Goal: Find specific page/section: Find specific page/section

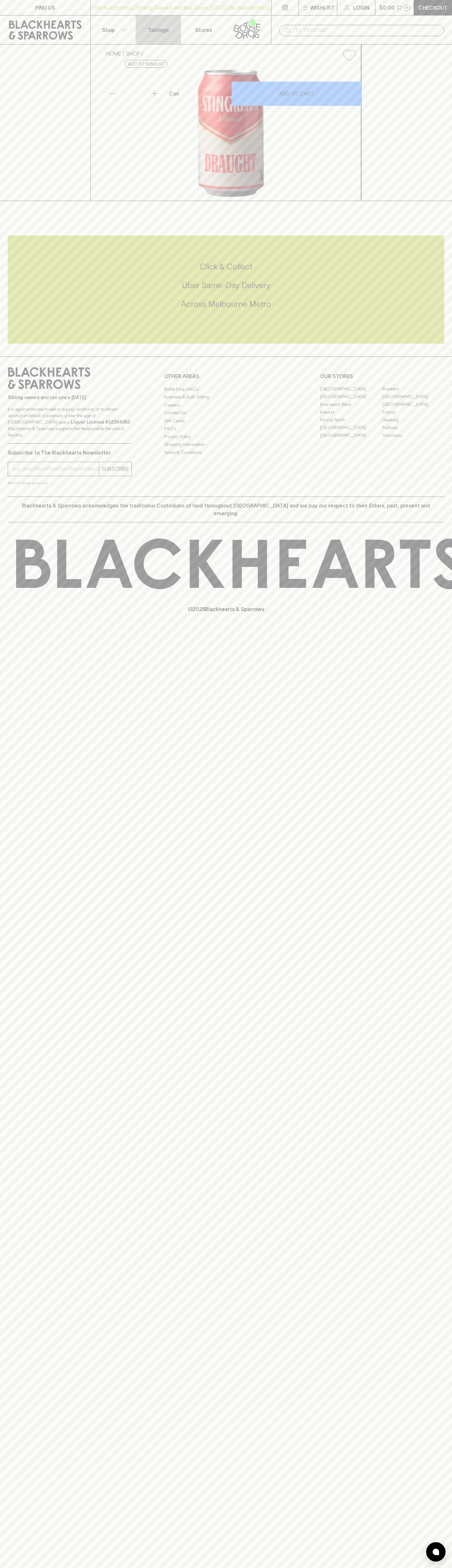
click at [171, 22] on link "Tastings" at bounding box center [158, 29] width 45 height 29
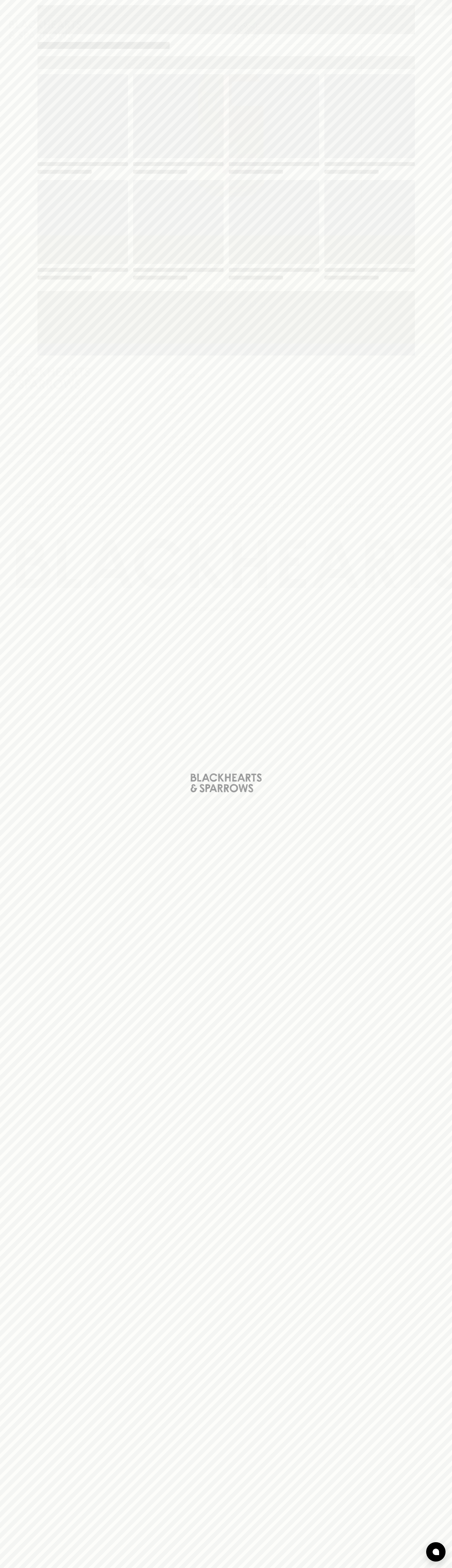
click at [425, 1567] on html "FIND US | No Bad Bottles | Sibling Owned and Run Since [DATE] | No Bad Bottles …" at bounding box center [226, 784] width 452 height 1568
click at [278, 1567] on html "FIND US | No Bad Bottles | Sibling Owned and Run Since [DATE] | No Bad Bottles …" at bounding box center [226, 784] width 452 height 1568
click at [19, 199] on div "Loading" at bounding box center [226, 784] width 452 height 1568
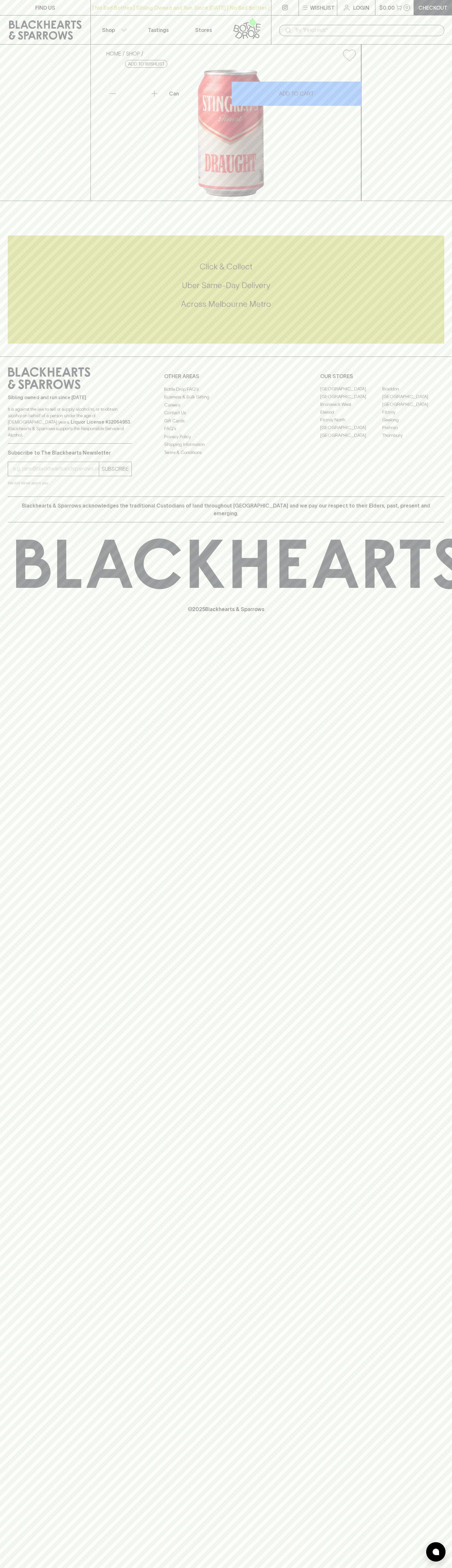
click at [351, 432] on link "[GEOGRAPHIC_DATA]" at bounding box center [351, 427] width 62 height 8
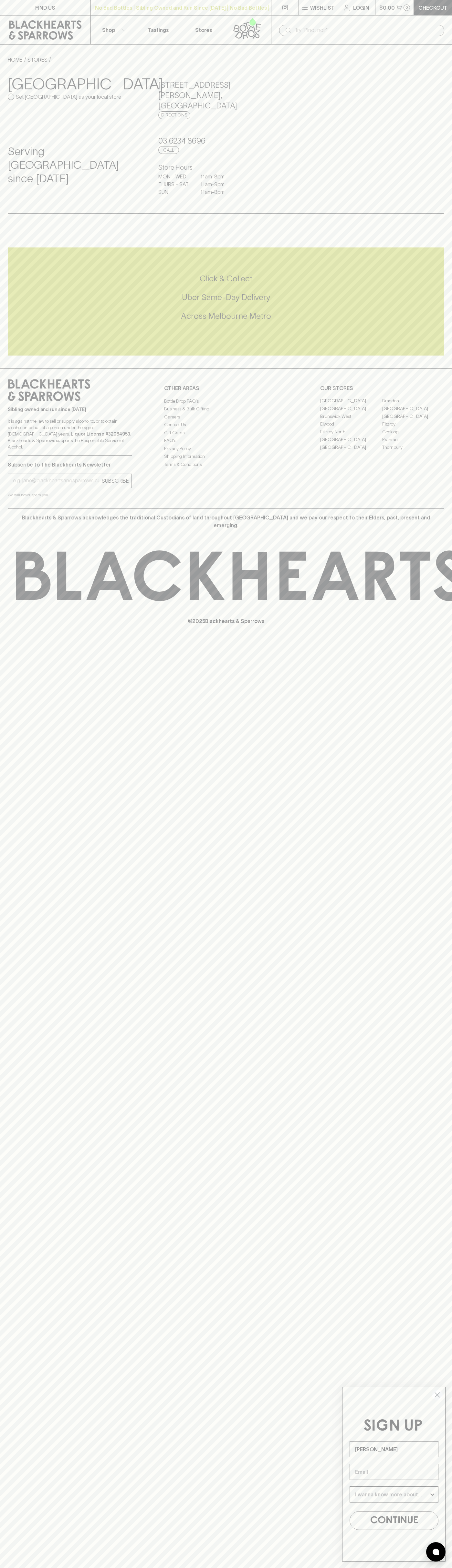
type input "[PERSON_NAME]"
